Goal: Information Seeking & Learning: Learn about a topic

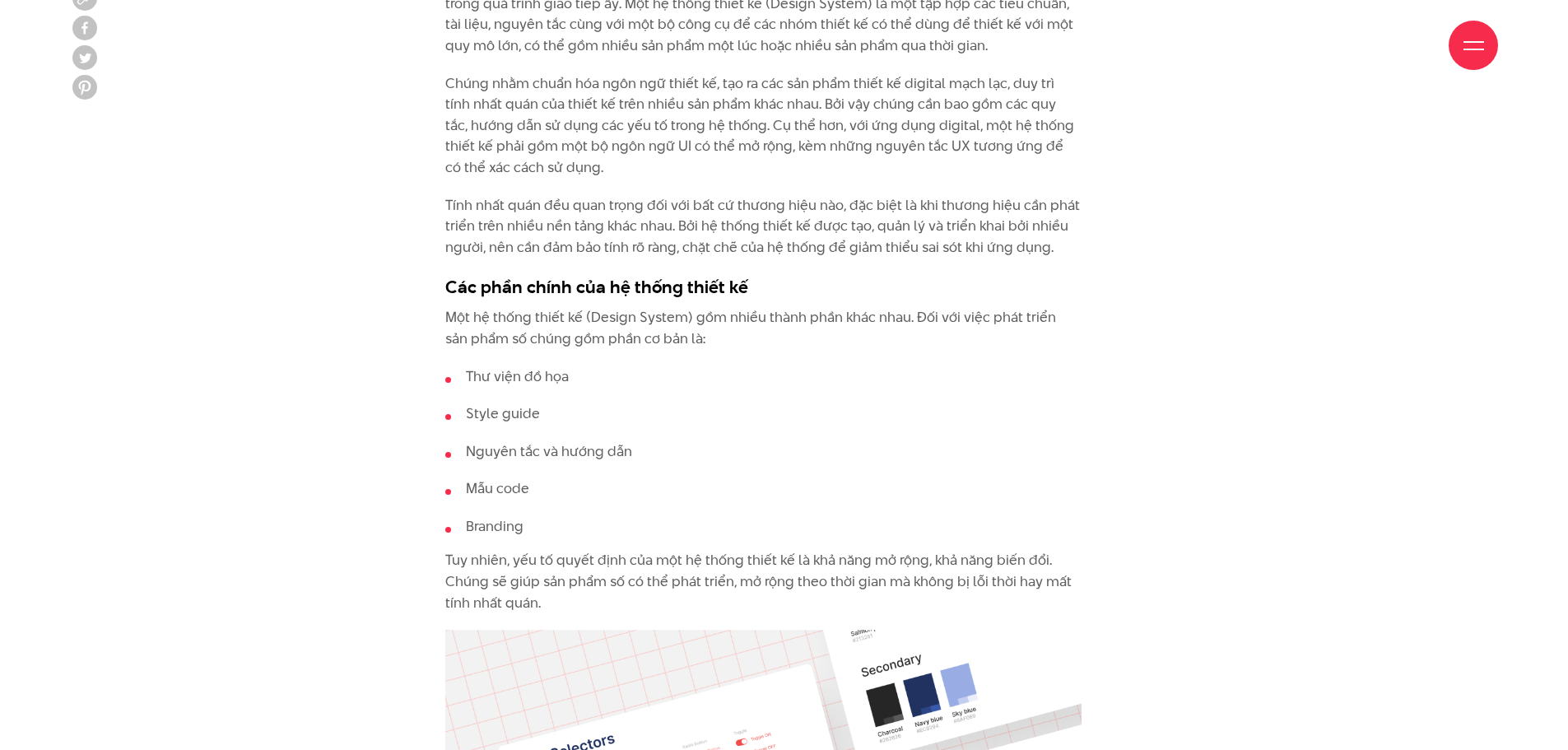
scroll to position [1728, 0]
drag, startPoint x: 473, startPoint y: 417, endPoint x: 582, endPoint y: 402, distance: 110.0
click at [572, 403] on li "Style guide" at bounding box center [763, 413] width 636 height 21
drag, startPoint x: 490, startPoint y: 453, endPoint x: 602, endPoint y: 448, distance: 112.1
click at [581, 448] on li "Nguyên tắc và hướng dẫn" at bounding box center [763, 451] width 636 height 21
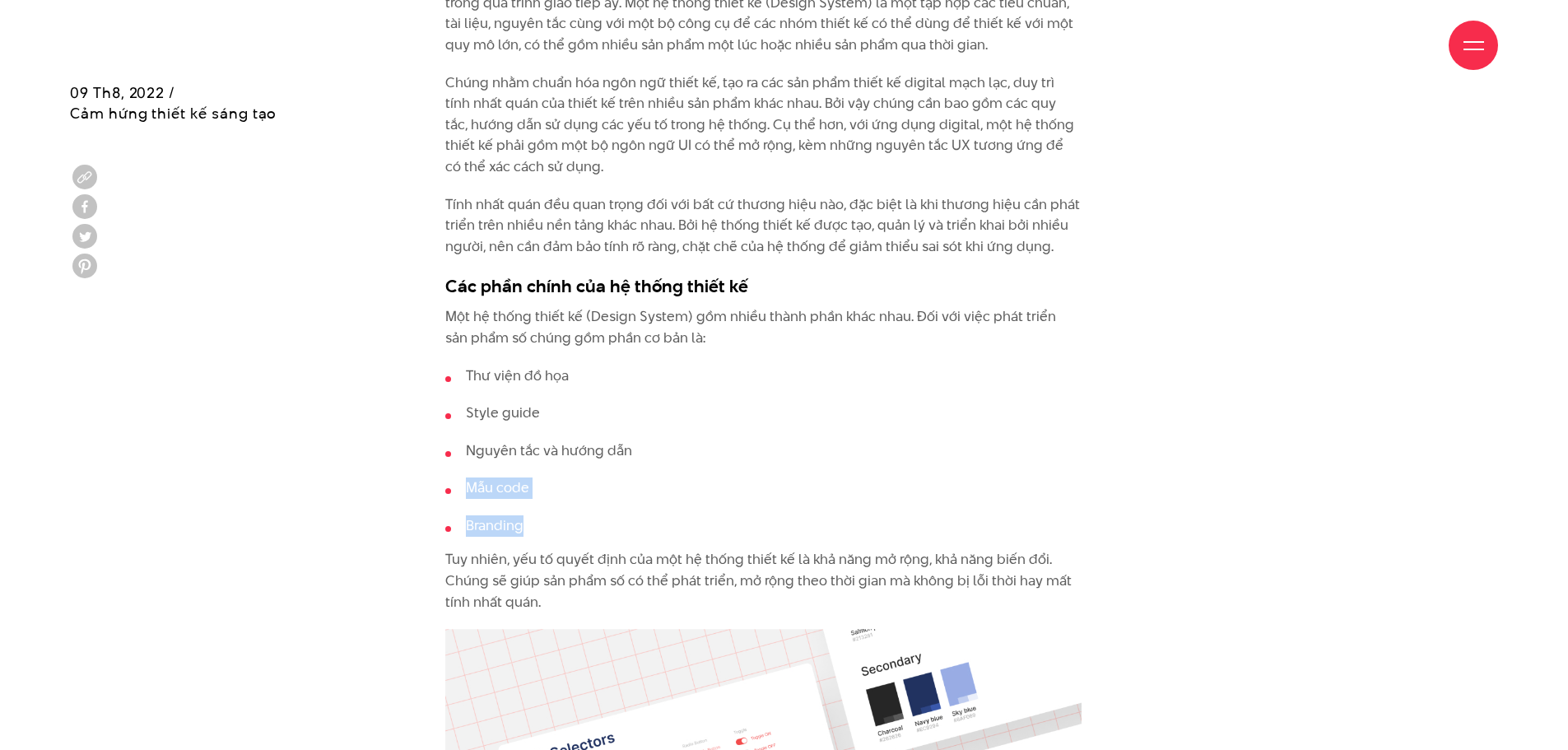
drag, startPoint x: 463, startPoint y: 495, endPoint x: 557, endPoint y: 529, distance: 100.0
click at [558, 509] on ul "Thư viện đồ họa Style guide Nguyên tắc và hướng dẫn Mẫu code Branding" at bounding box center [763, 450] width 636 height 171
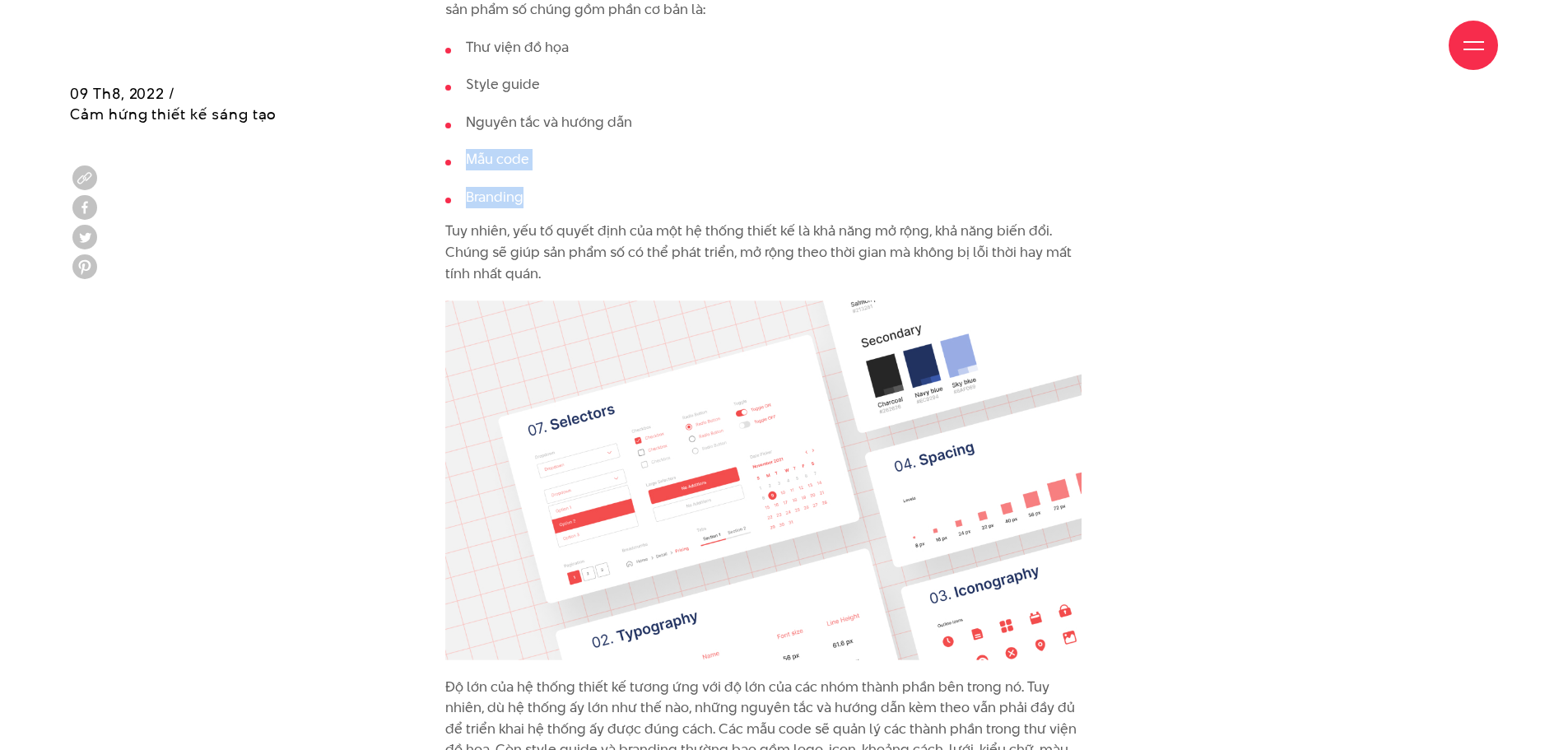
scroll to position [2058, 0]
drag, startPoint x: 430, startPoint y: 292, endPoint x: 387, endPoint y: 295, distance: 43.1
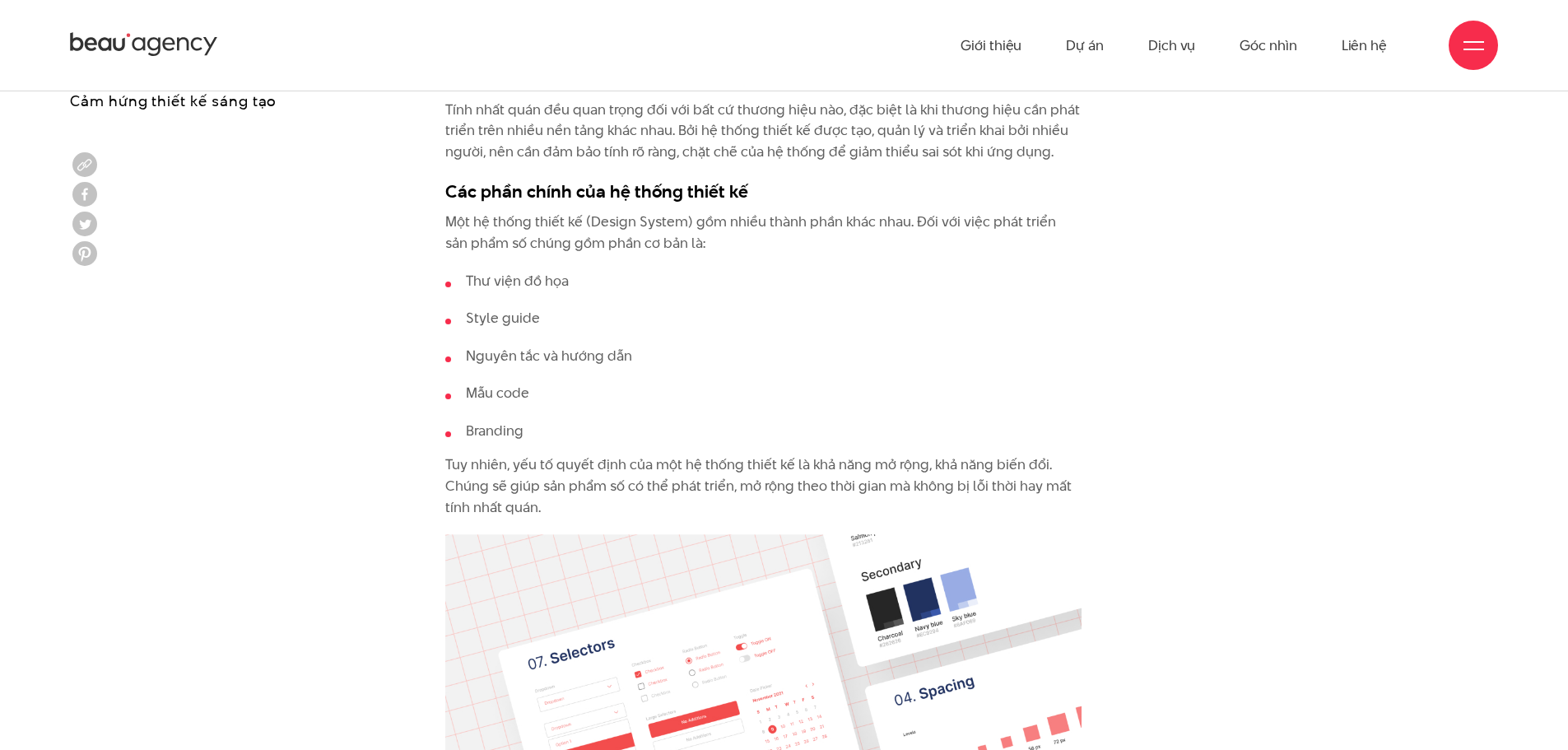
scroll to position [1811, 0]
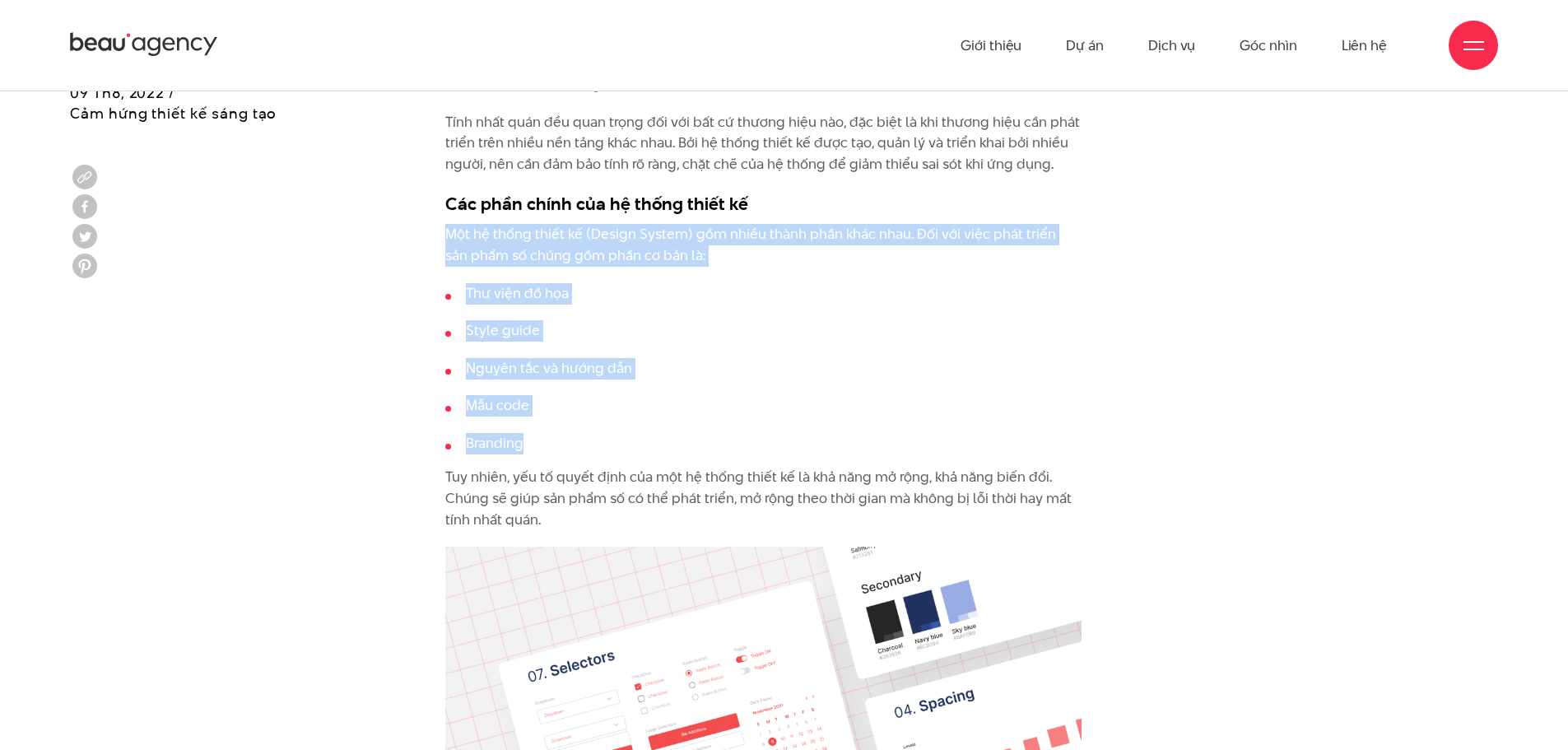
drag, startPoint x: 665, startPoint y: 326, endPoint x: 746, endPoint y: 434, distance: 135.0
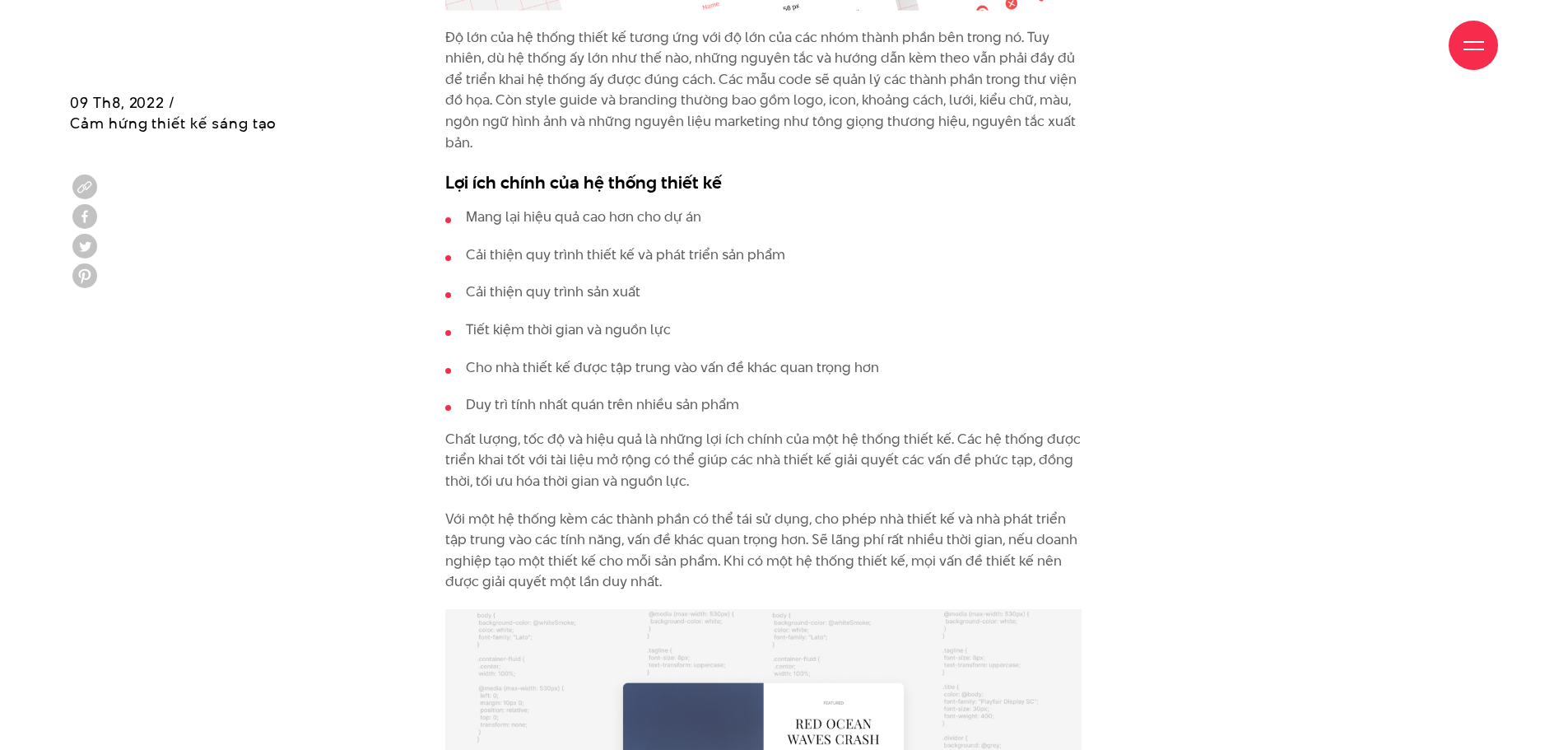
scroll to position [2716, 0]
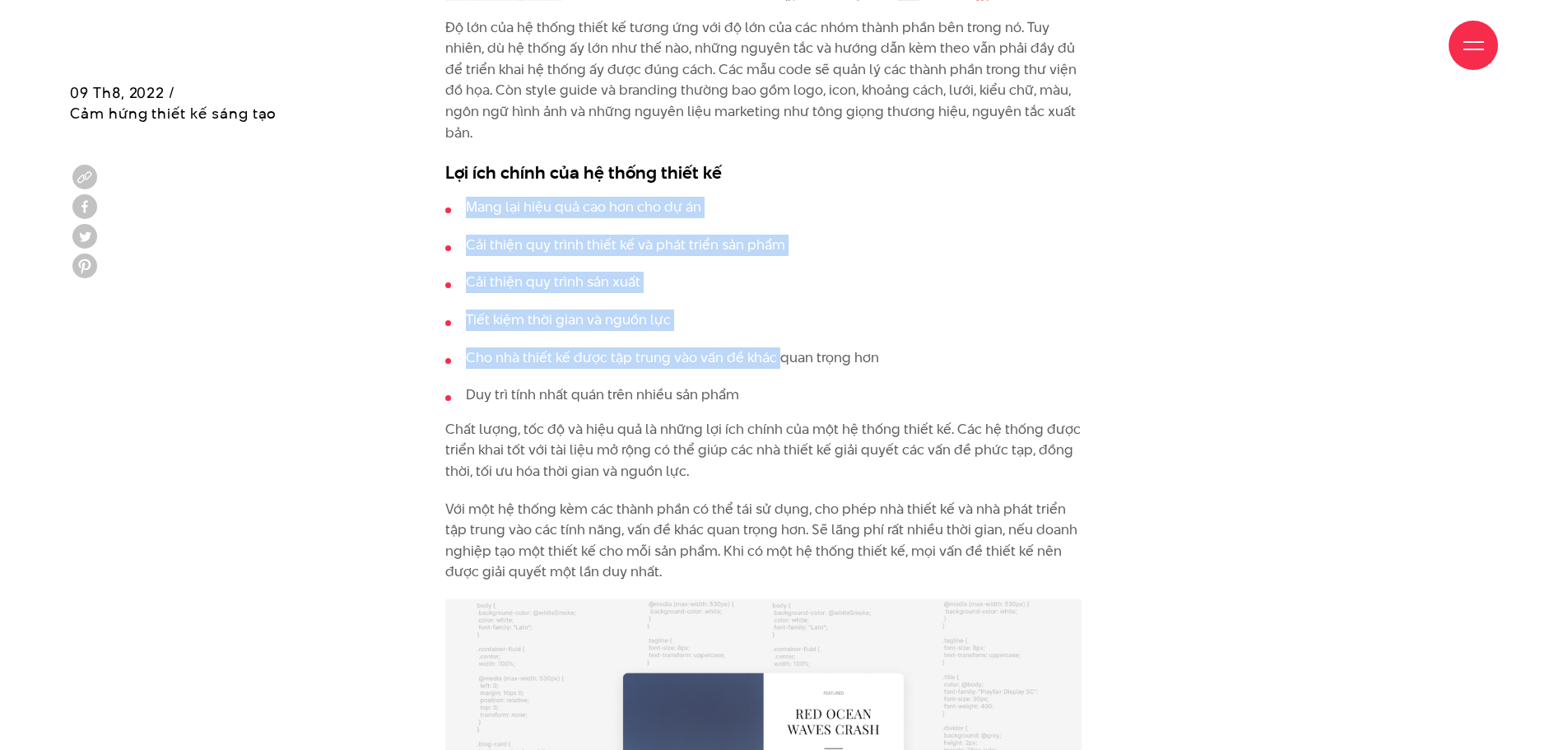
drag, startPoint x: 509, startPoint y: 213, endPoint x: 774, endPoint y: 354, distance: 300.2
click at [777, 363] on ul "Mang lại hiệu quả cao hơn cho dự án Cải thiện quy trình thiết kế và phát triển …" at bounding box center [763, 301] width 636 height 209
drag, startPoint x: 579, startPoint y: 259, endPoint x: 551, endPoint y: 254, distance: 28.4
click at [577, 259] on ul "Mang lại hiệu quả cao hơn cho dự án Cải thiện quy trình thiết kế và phát triển …" at bounding box center [763, 301] width 636 height 209
click at [511, 242] on li "Cải thiện quy trình thiết kế và phát triển sản phẩm" at bounding box center [763, 245] width 636 height 21
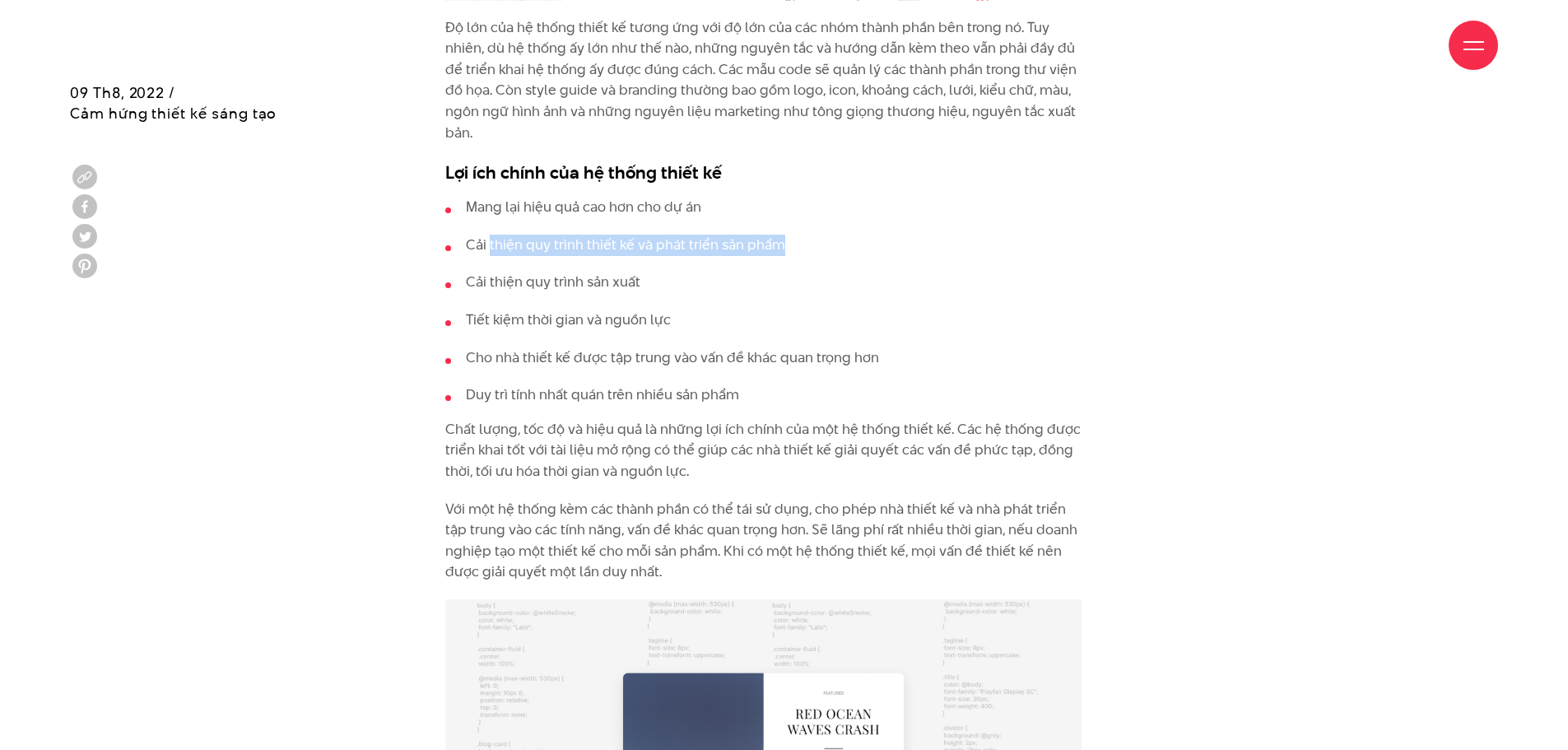
drag, startPoint x: 510, startPoint y: 240, endPoint x: 759, endPoint y: 237, distance: 249.0
click at [759, 237] on li "Cải thiện quy trình thiết kế và phát triển sản phẩm" at bounding box center [763, 245] width 636 height 21
click at [473, 241] on li "Cải thiện quy trình thiết kế và phát triển sản phẩm" at bounding box center [763, 245] width 636 height 21
drag, startPoint x: 473, startPoint y: 241, endPoint x: 796, endPoint y: 240, distance: 323.0
click at [796, 240] on li "Cải thiện quy trình thiết kế và phát triển sản phẩm" at bounding box center [763, 245] width 636 height 21
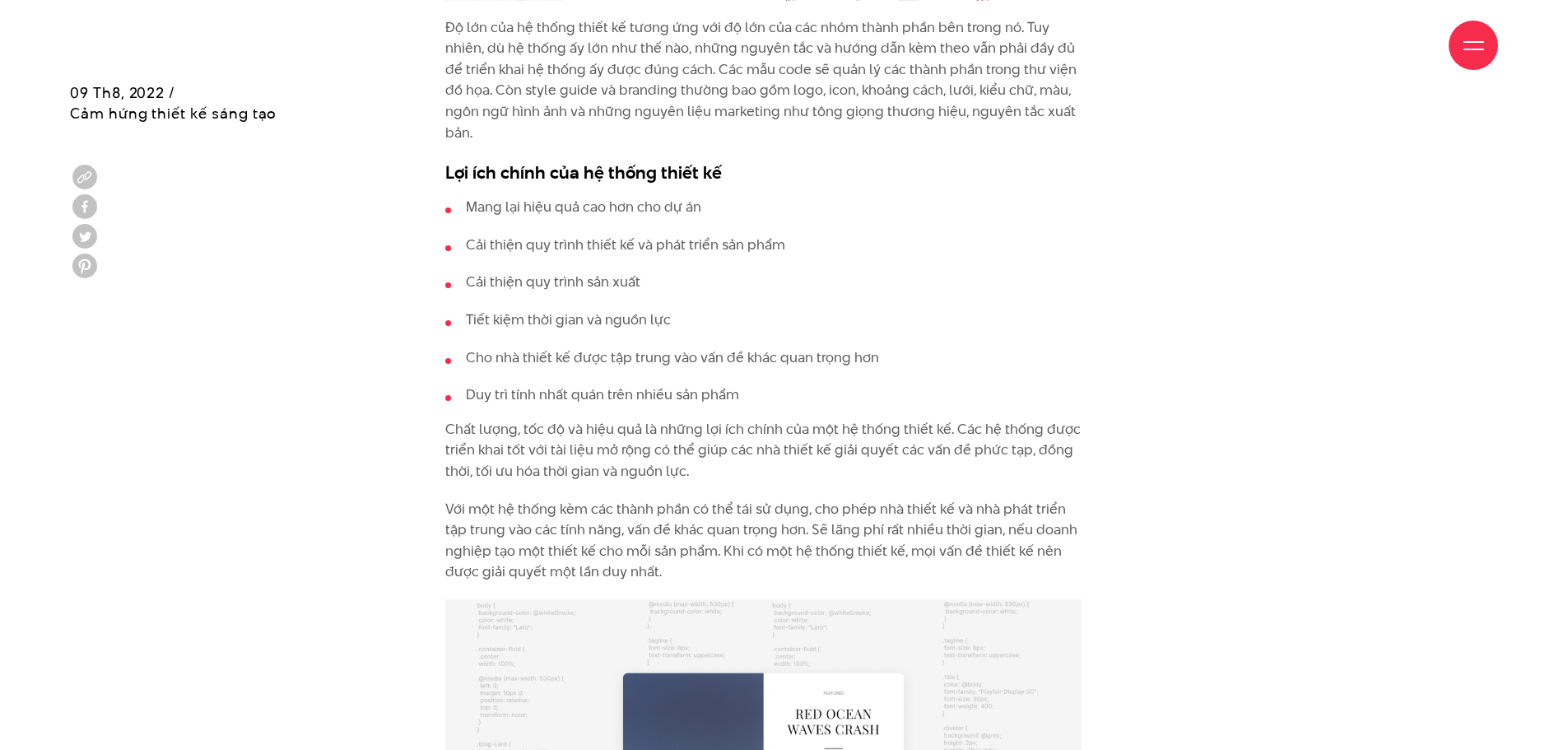
click at [477, 282] on li "Cải thiện quy trình sản xuất" at bounding box center [763, 282] width 636 height 21
drag, startPoint x: 477, startPoint y: 282, endPoint x: 634, endPoint y: 286, distance: 157.1
click at [635, 285] on li "Cải thiện quy trình sản xuất" at bounding box center [763, 282] width 636 height 21
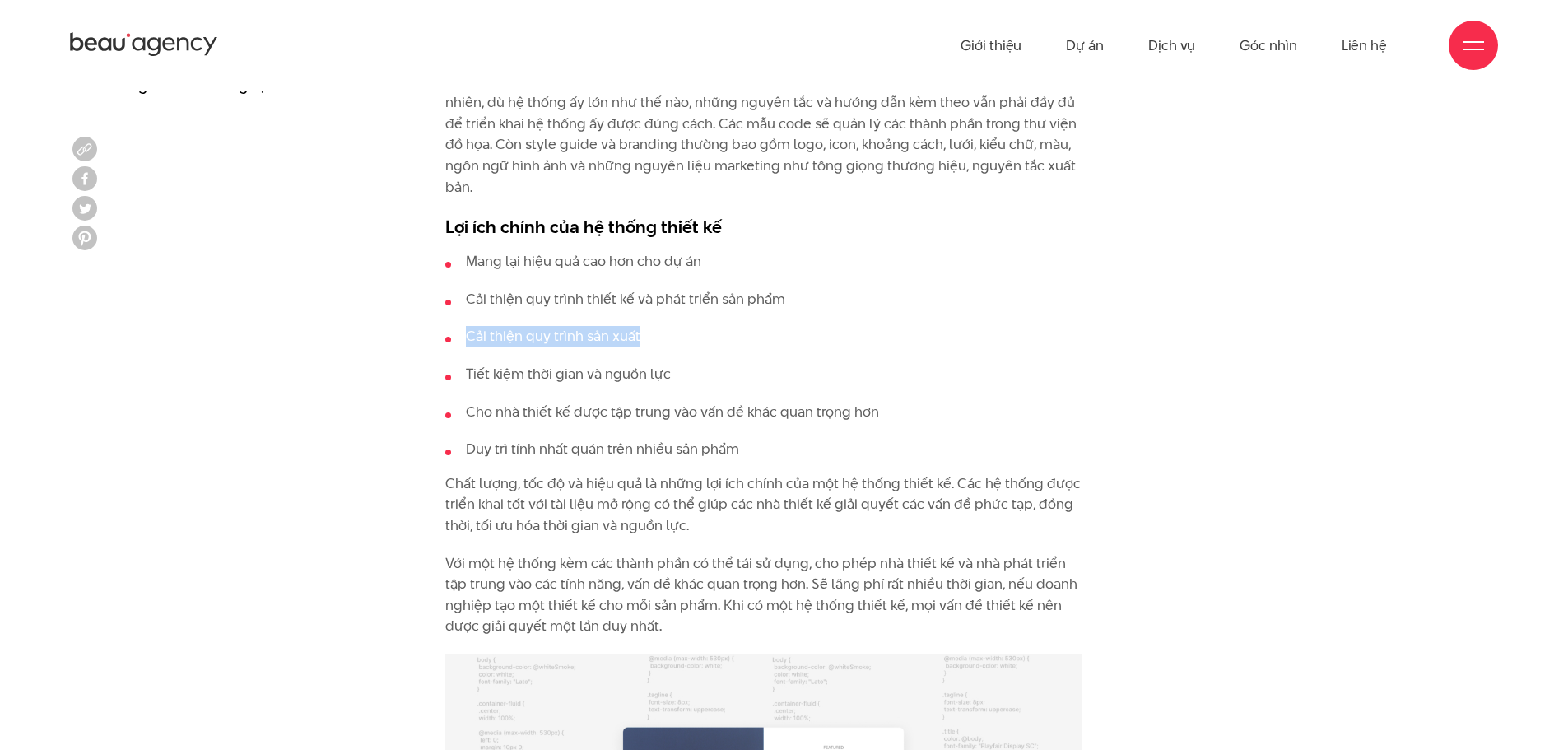
scroll to position [2633, 0]
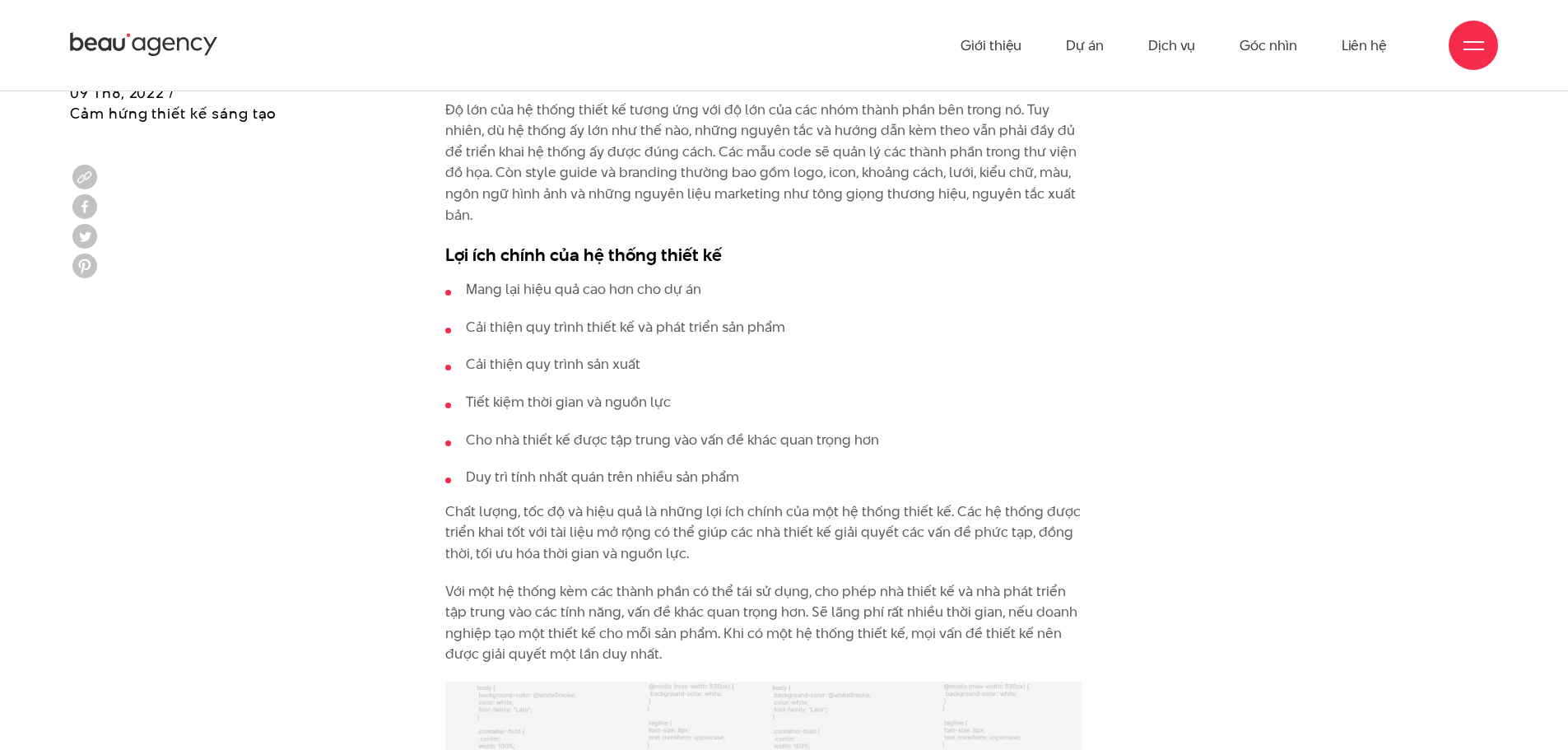
click at [470, 397] on li "Tiết kiệm thời gian và nguồn lực" at bounding box center [763, 402] width 636 height 21
drag, startPoint x: 470, startPoint y: 397, endPoint x: 810, endPoint y: 440, distance: 342.7
click at [810, 440] on ul "Mang lại hiệu quả cao hơn cho dự án Cải thiện quy trình thiết kế và phát triển …" at bounding box center [763, 383] width 636 height 209
click at [499, 327] on li "Cải thiện quy trình thiết kế và phát triển sản phẩm" at bounding box center [763, 328] width 636 height 21
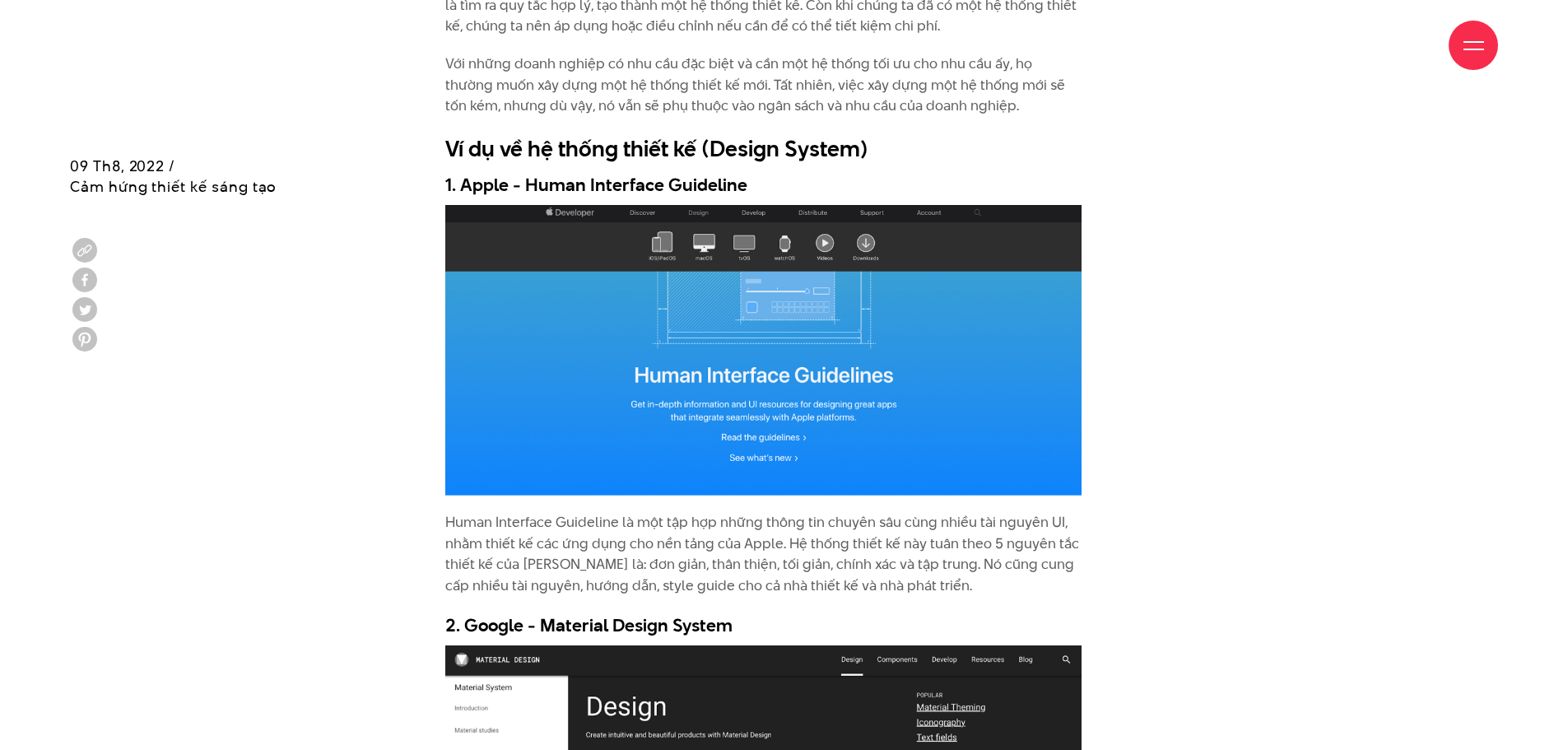
scroll to position [4197, 0]
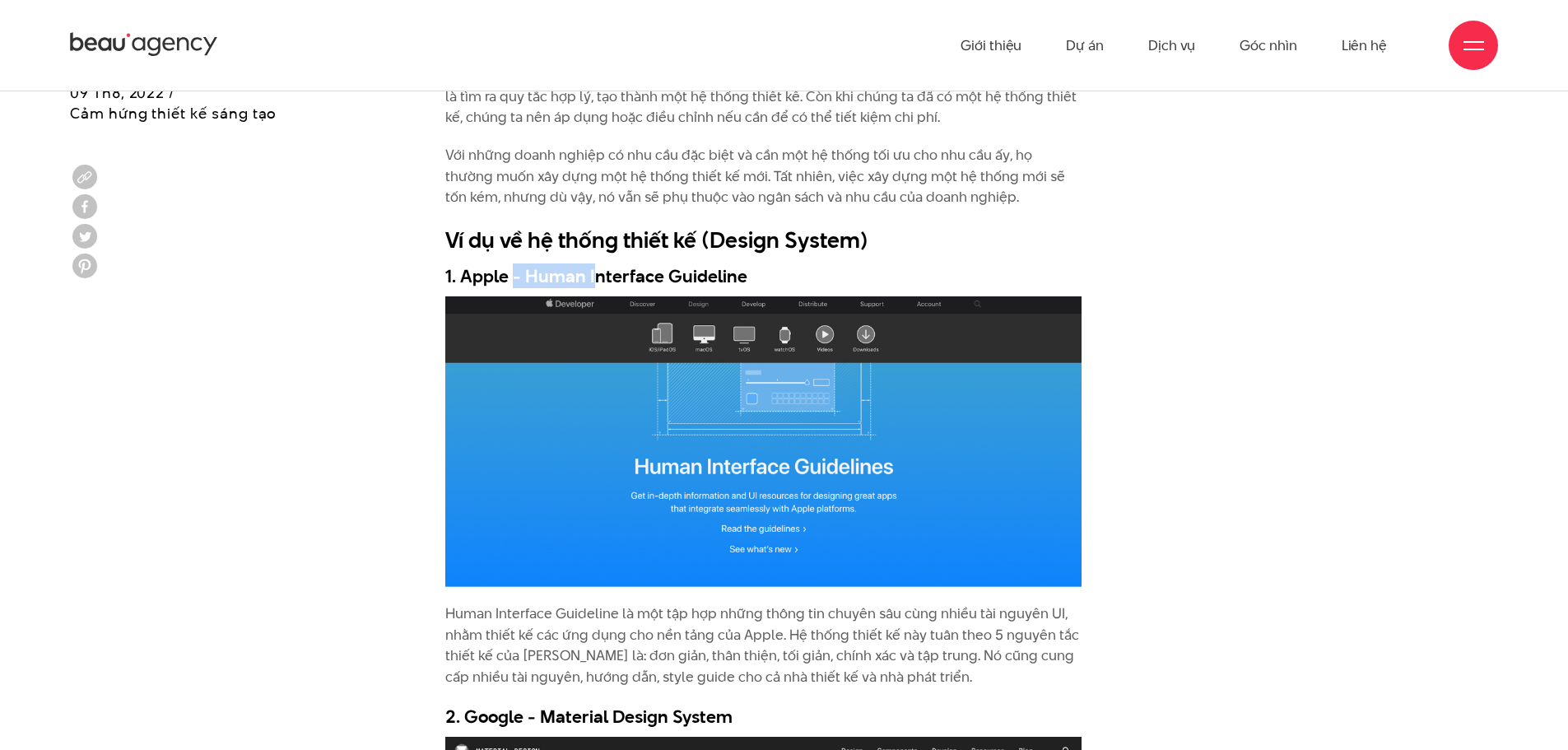
drag, startPoint x: 516, startPoint y: 273, endPoint x: 753, endPoint y: 294, distance: 237.9
click at [463, 278] on h3 "1. Apple - Human Interface Guideline" at bounding box center [763, 276] width 636 height 25
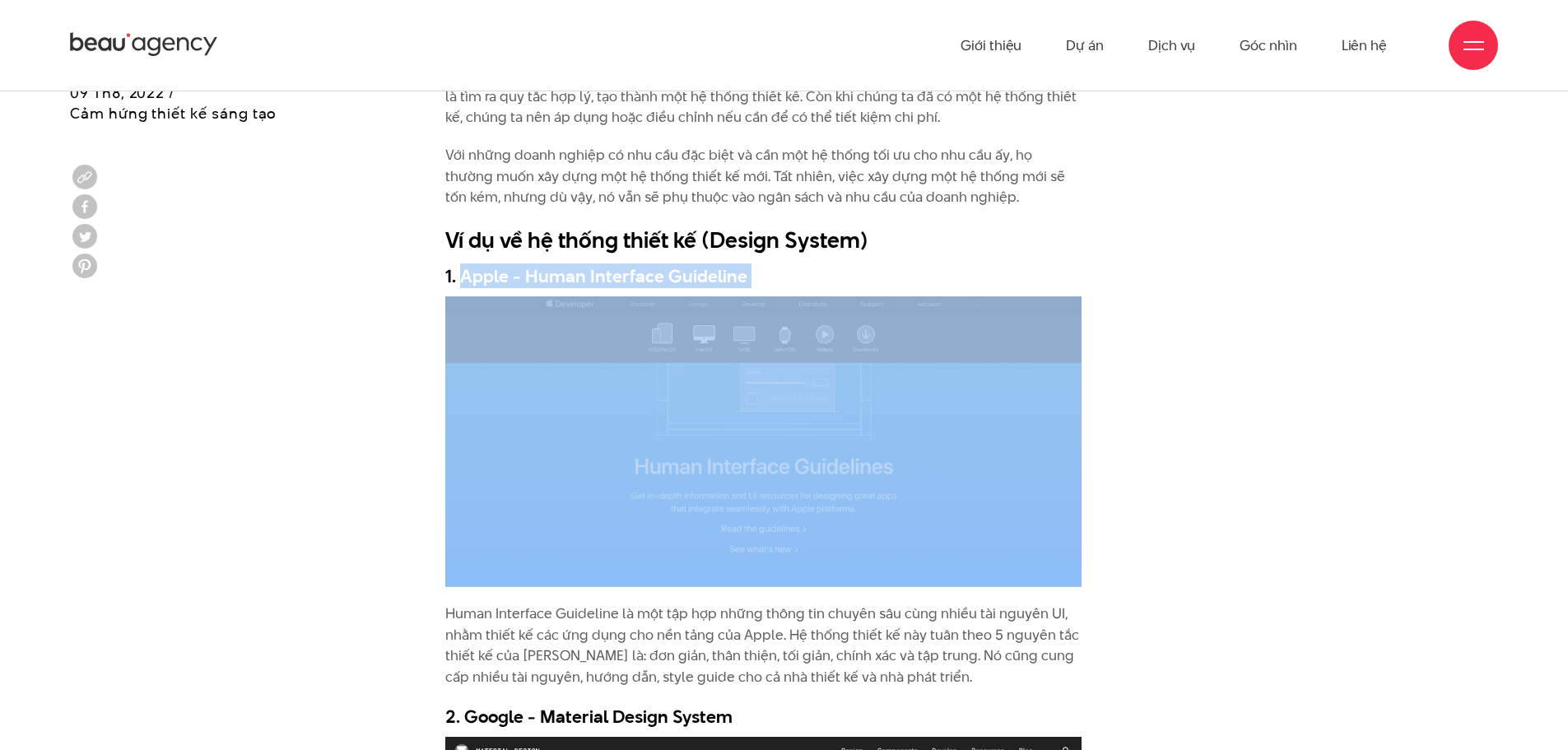
drag, startPoint x: 463, startPoint y: 278, endPoint x: 748, endPoint y: 282, distance: 285.0
click at [748, 282] on h3 "1. Apple - Human Interface Guideline" at bounding box center [763, 276] width 636 height 25
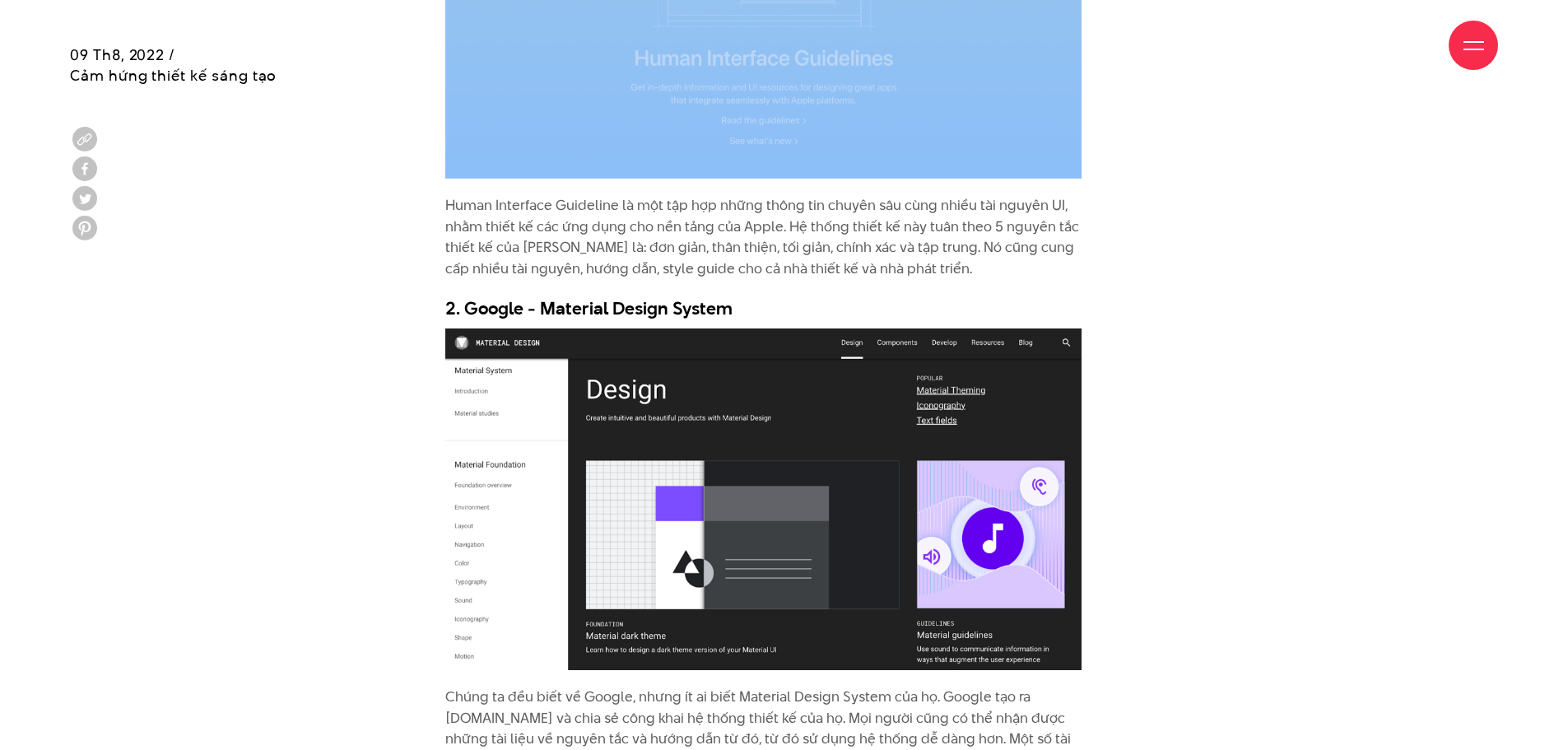
scroll to position [4608, 0]
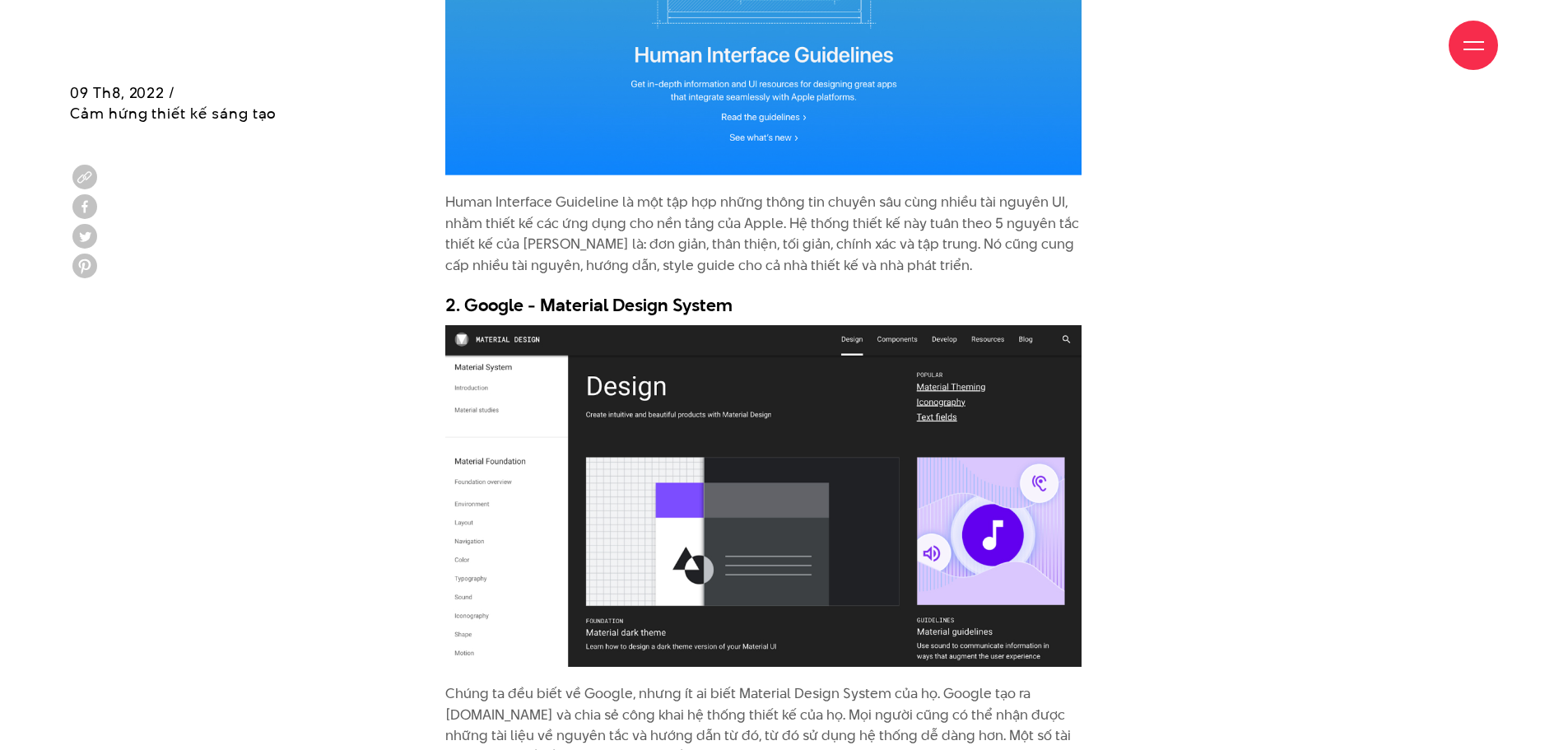
click at [572, 307] on h3 "2. Google - Material Design System" at bounding box center [763, 305] width 636 height 25
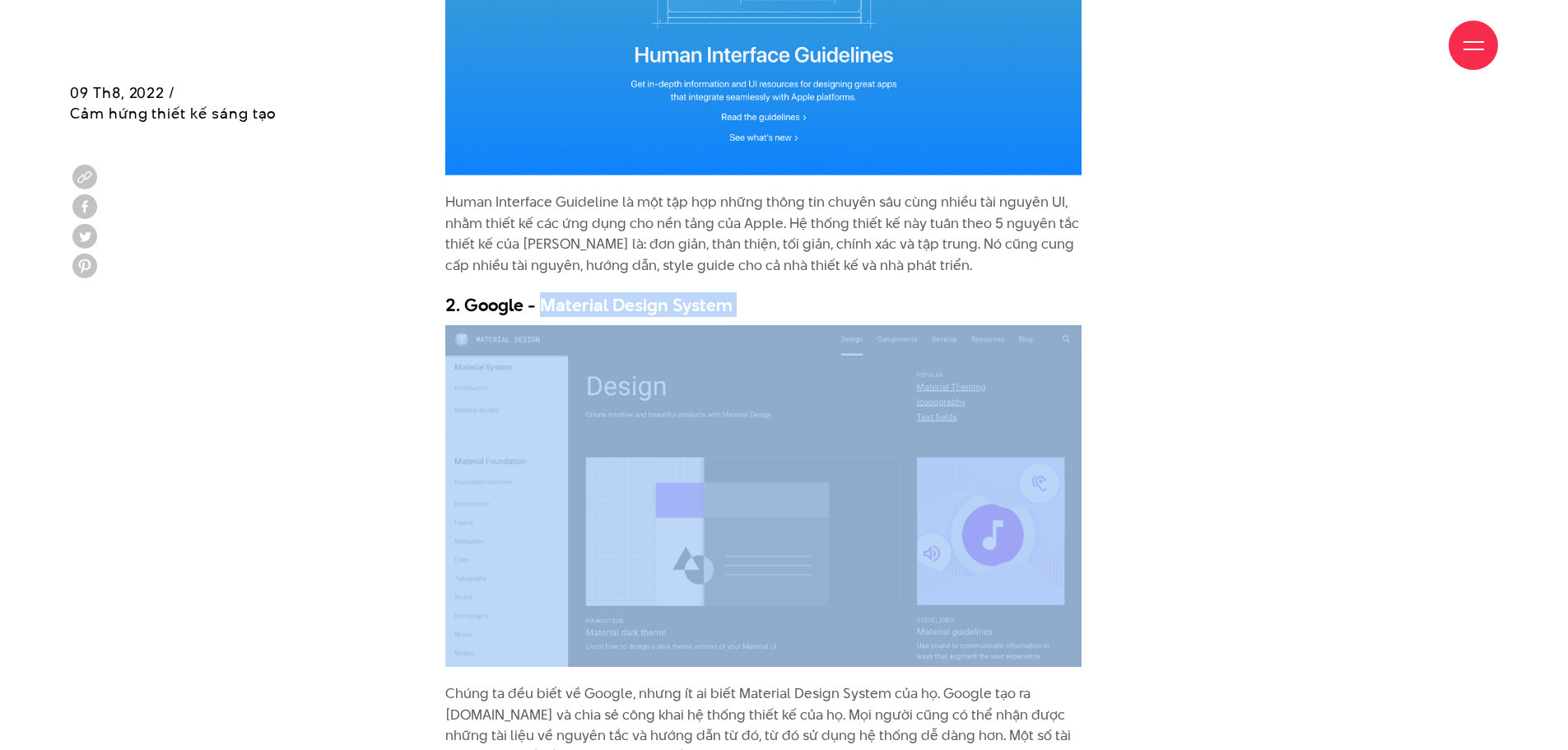
drag, startPoint x: 572, startPoint y: 307, endPoint x: 759, endPoint y: 304, distance: 187.0
click at [758, 304] on h3 "2. Google - Material Design System" at bounding box center [763, 305] width 636 height 25
copy div "Material Design System"
